Goal: Task Accomplishment & Management: Manage account settings

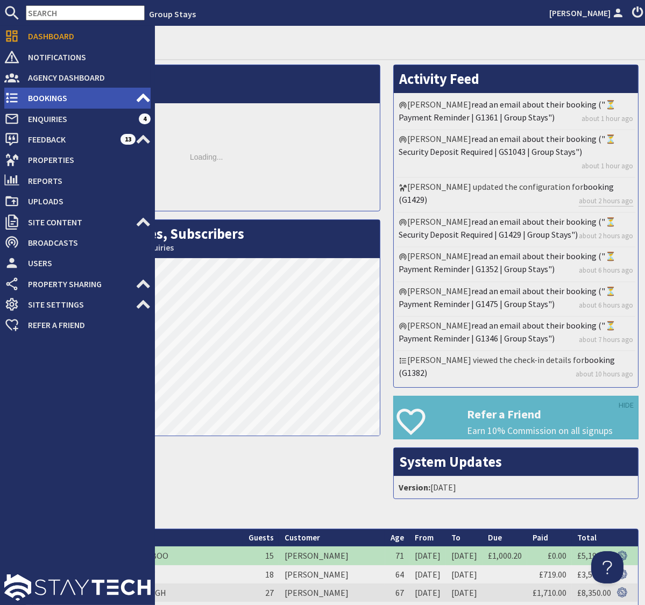
click at [42, 101] on span "Bookings" at bounding box center [77, 97] width 116 height 17
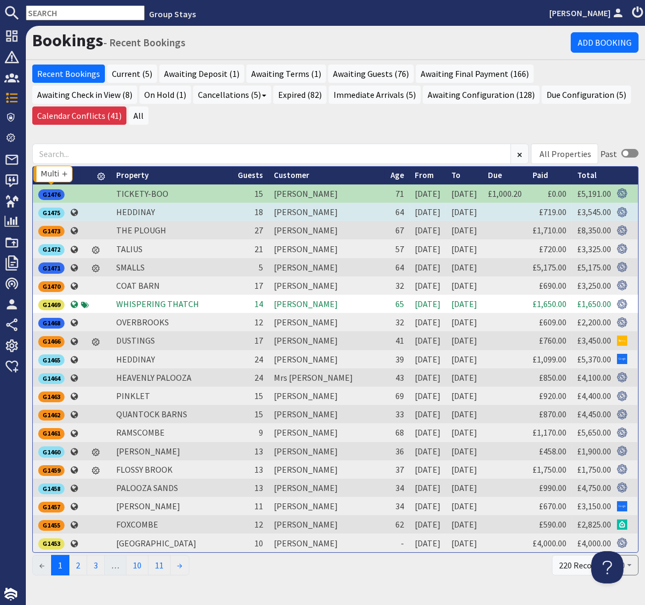
click at [55, 208] on div "G1475" at bounding box center [51, 213] width 26 height 11
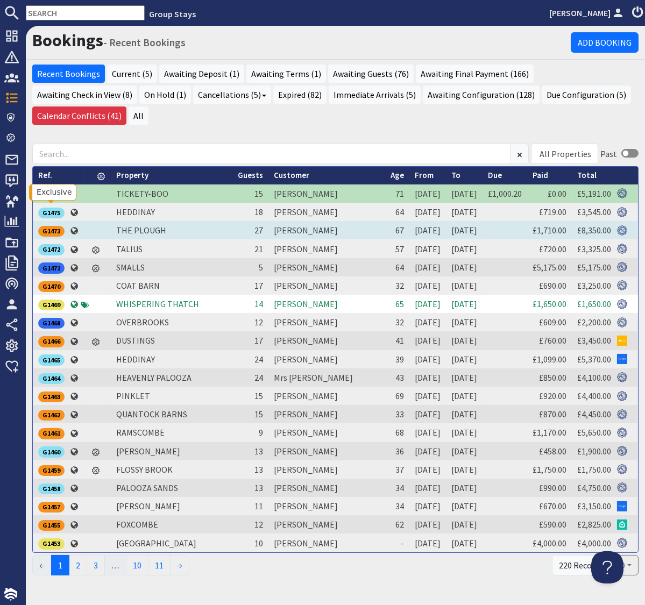
click at [52, 226] on div "G1473" at bounding box center [51, 231] width 26 height 11
